Goal: Transaction & Acquisition: Purchase product/service

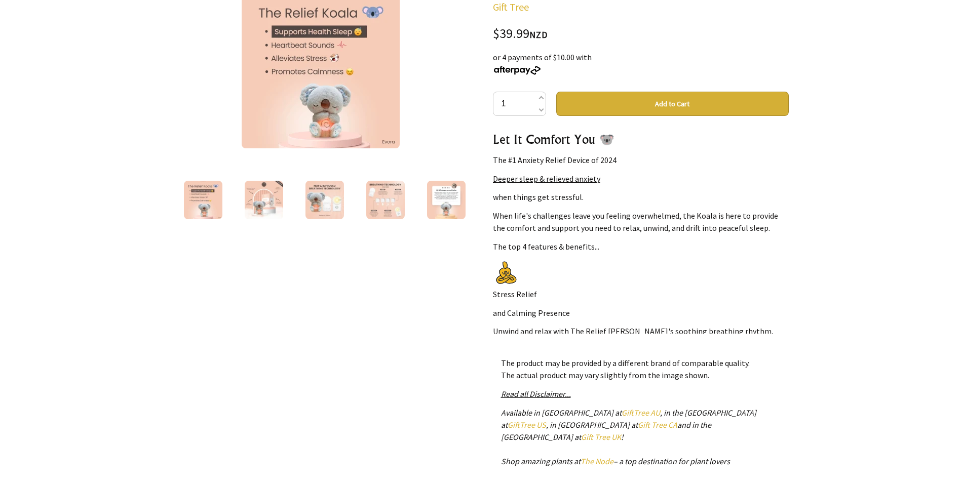
scroll to position [152, 0]
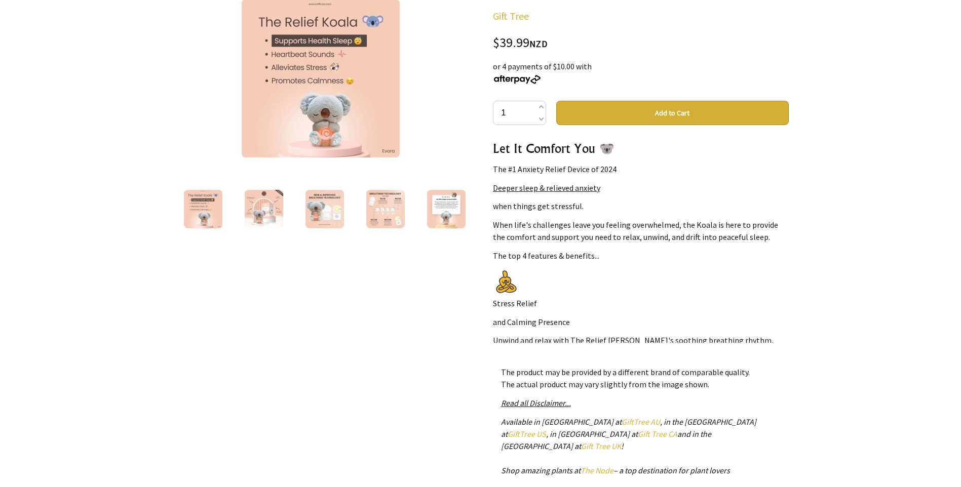
click at [271, 205] on img at bounding box center [264, 209] width 39 height 39
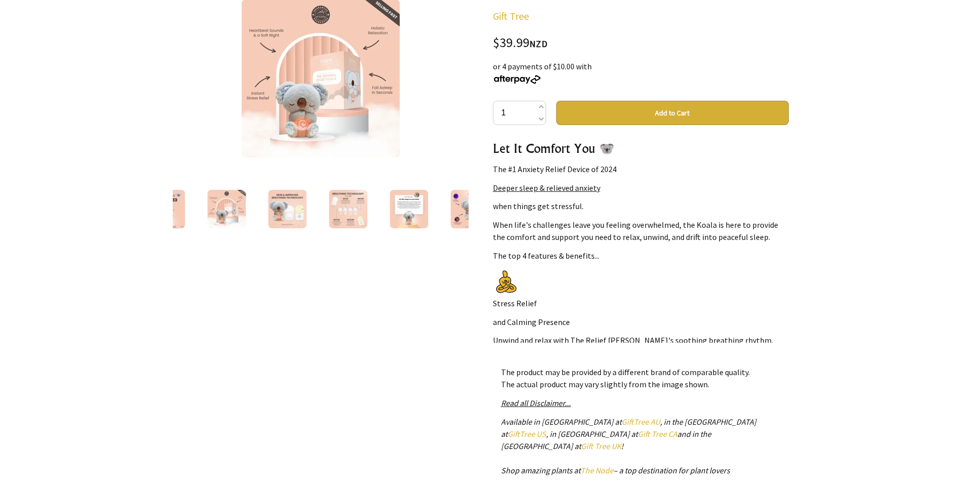
click at [294, 196] on img at bounding box center [287, 209] width 39 height 39
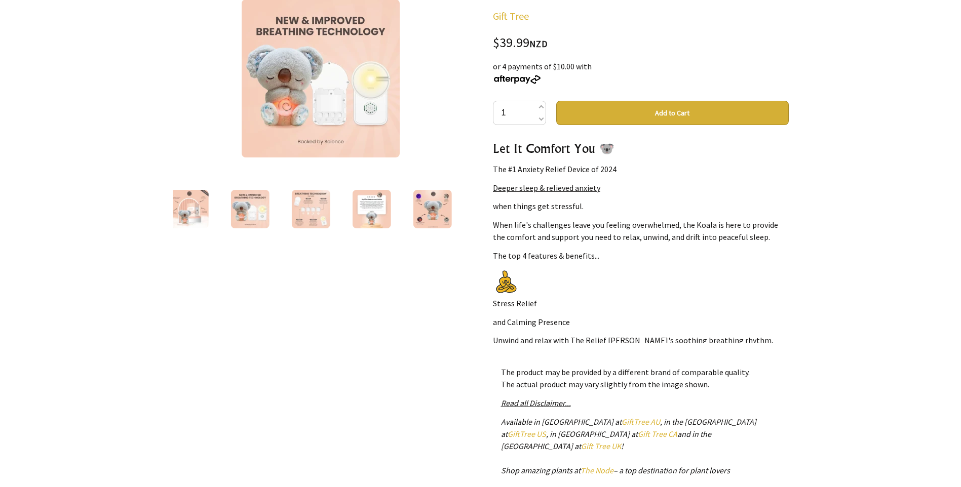
click at [313, 197] on img at bounding box center [310, 209] width 39 height 39
